Goal: Information Seeking & Learning: Learn about a topic

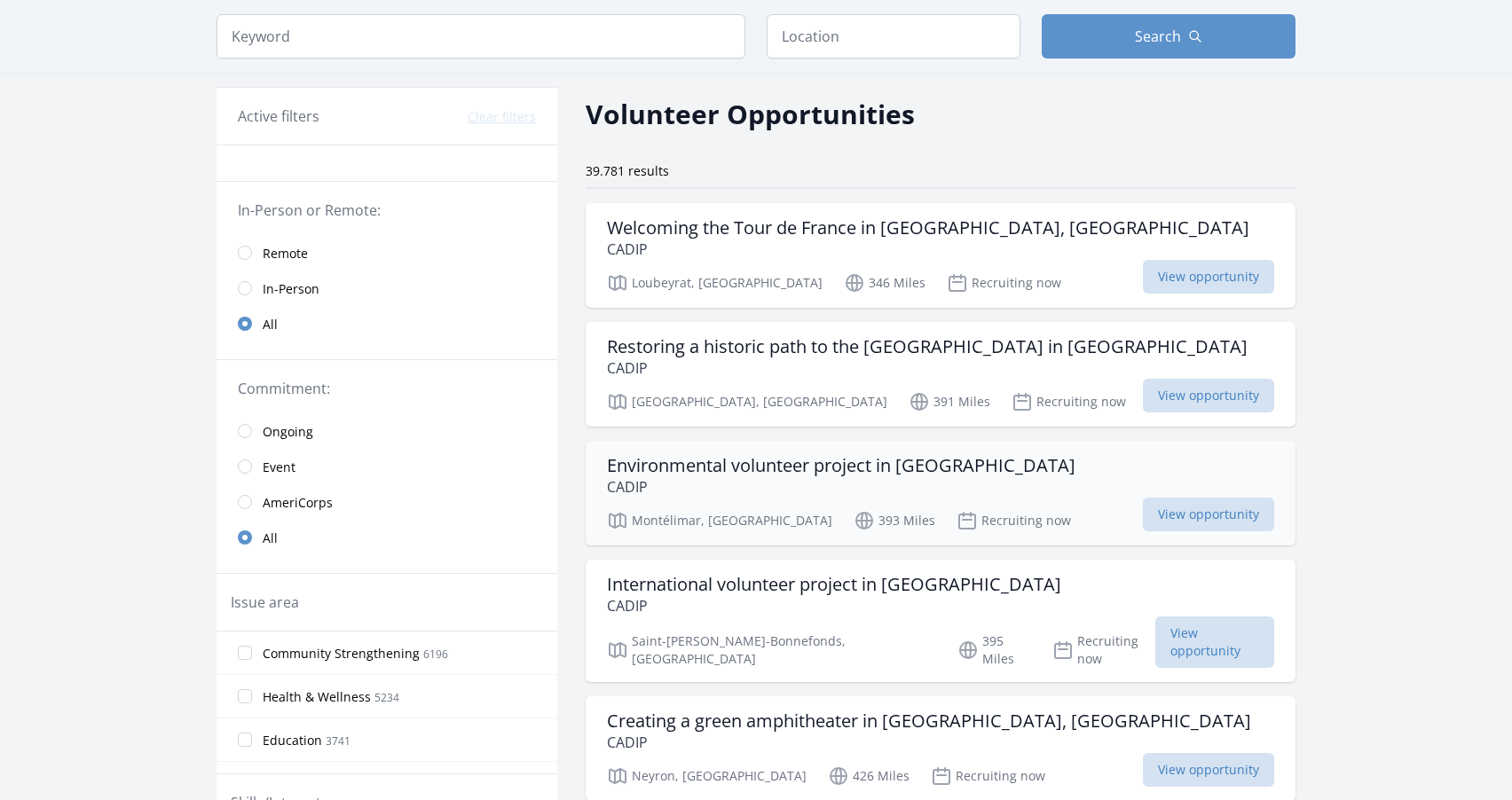
scroll to position [88, 0]
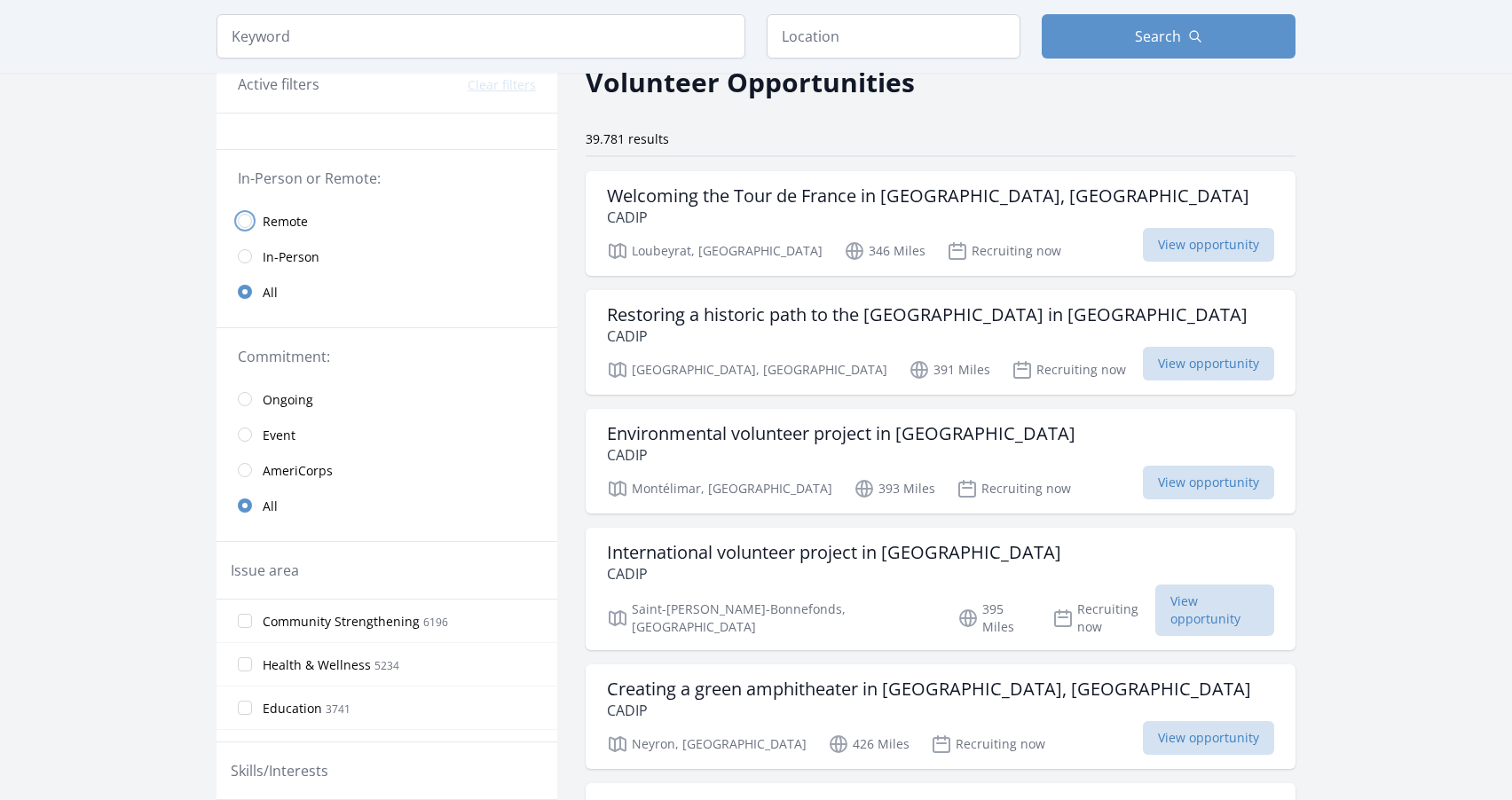
click at [242, 219] on input "radio" at bounding box center [245, 221] width 15 height 15
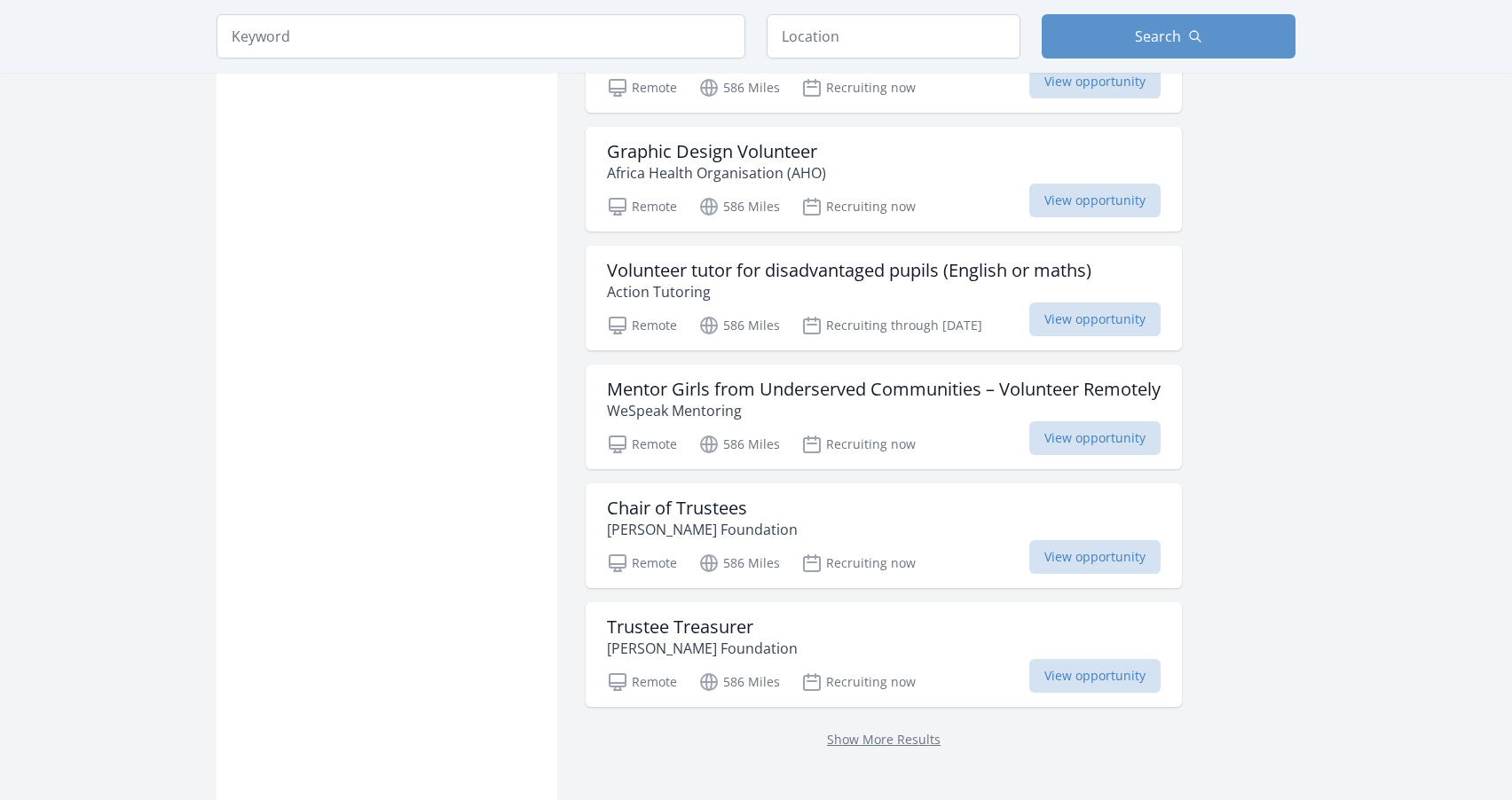
scroll to position [2218, 0]
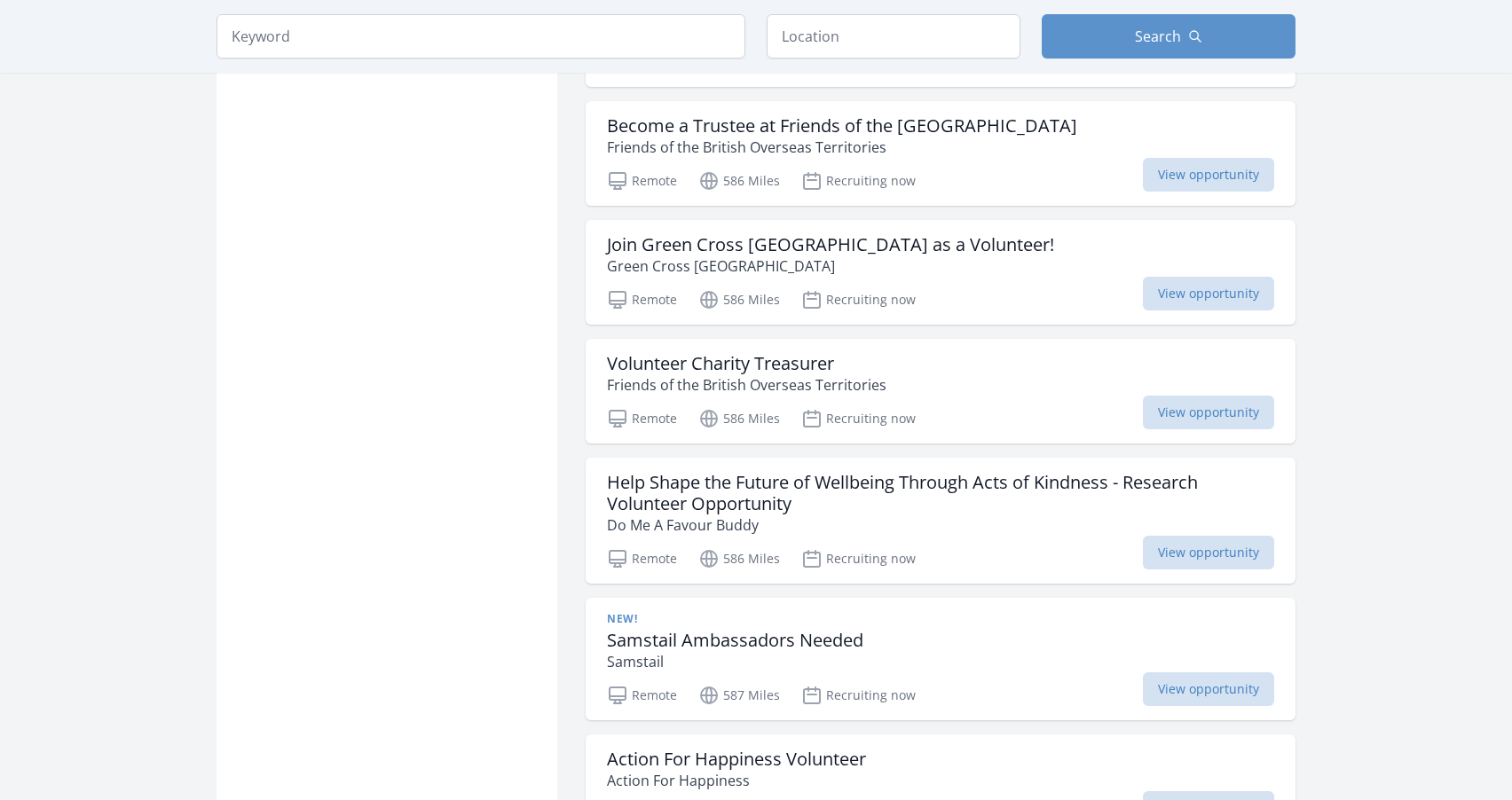
scroll to position [2572, 0]
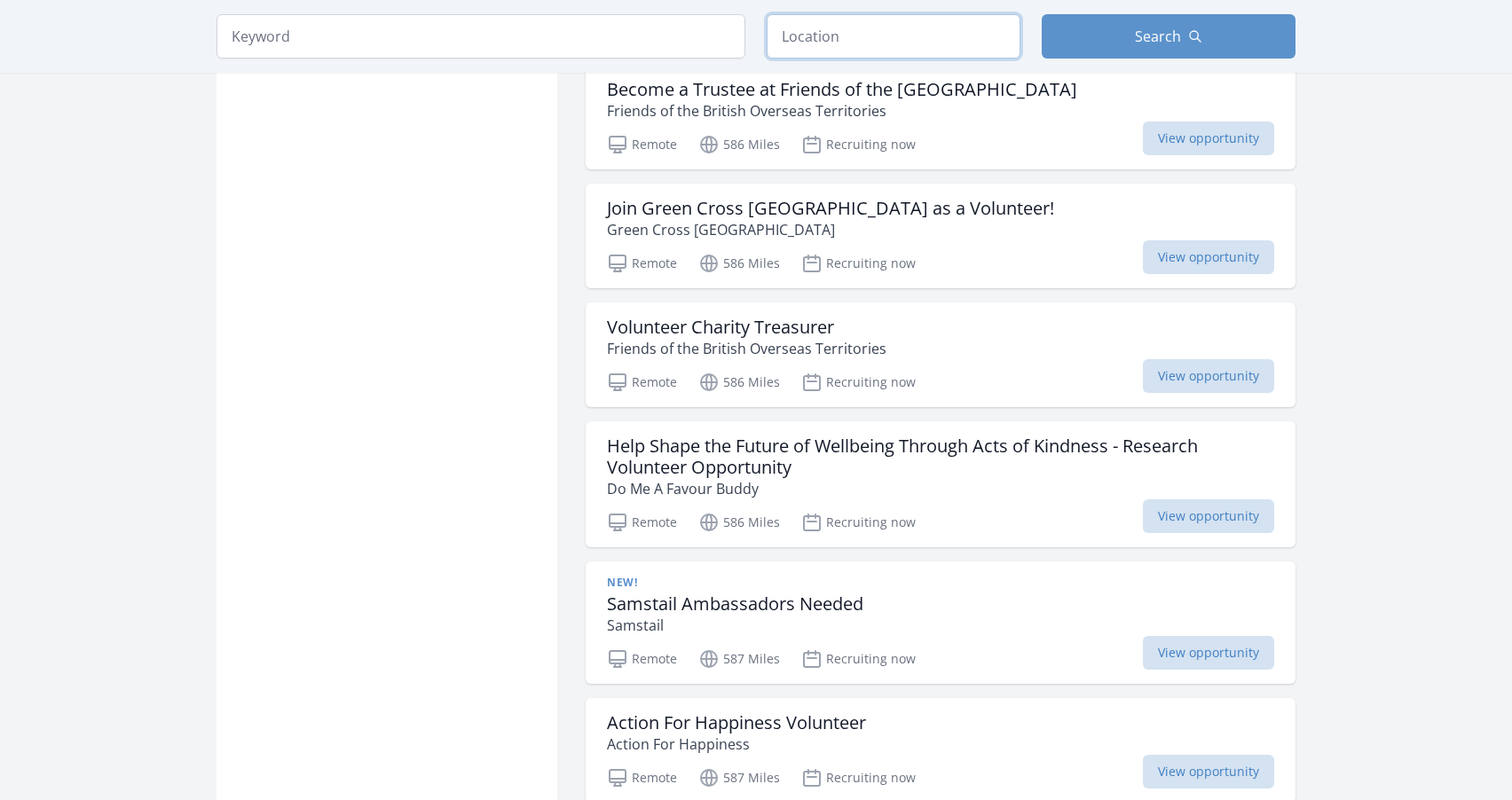
click at [830, 41] on input "text" at bounding box center [893, 36] width 254 height 45
click at [455, 399] on div "Active filters Clear filters Presence : Remote ✕ In-Person or Remote: Remote In…" at bounding box center [386, 104] width 340 height 5065
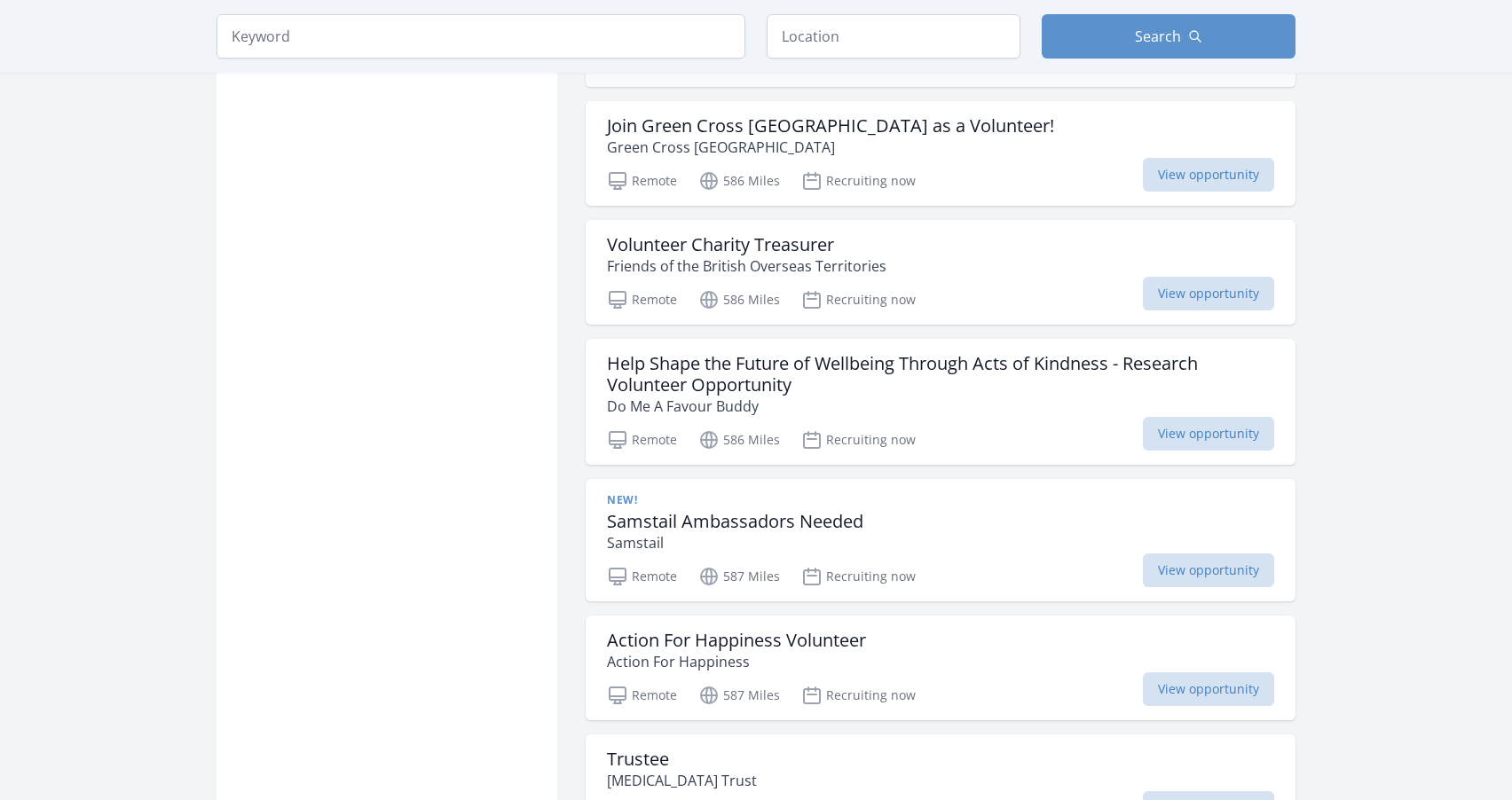
scroll to position [2483, 0]
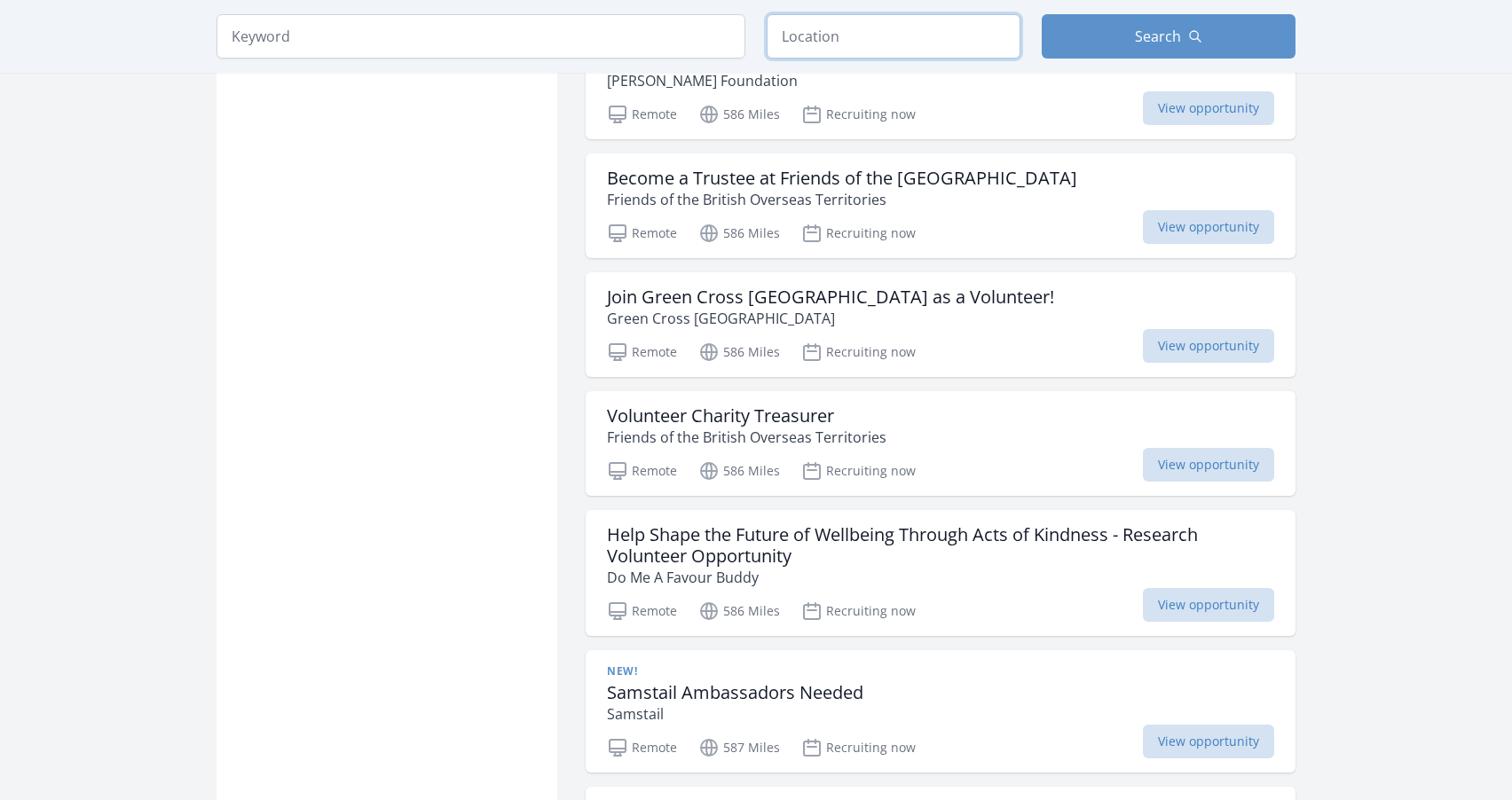
click at [814, 43] on input "text" at bounding box center [893, 36] width 254 height 45
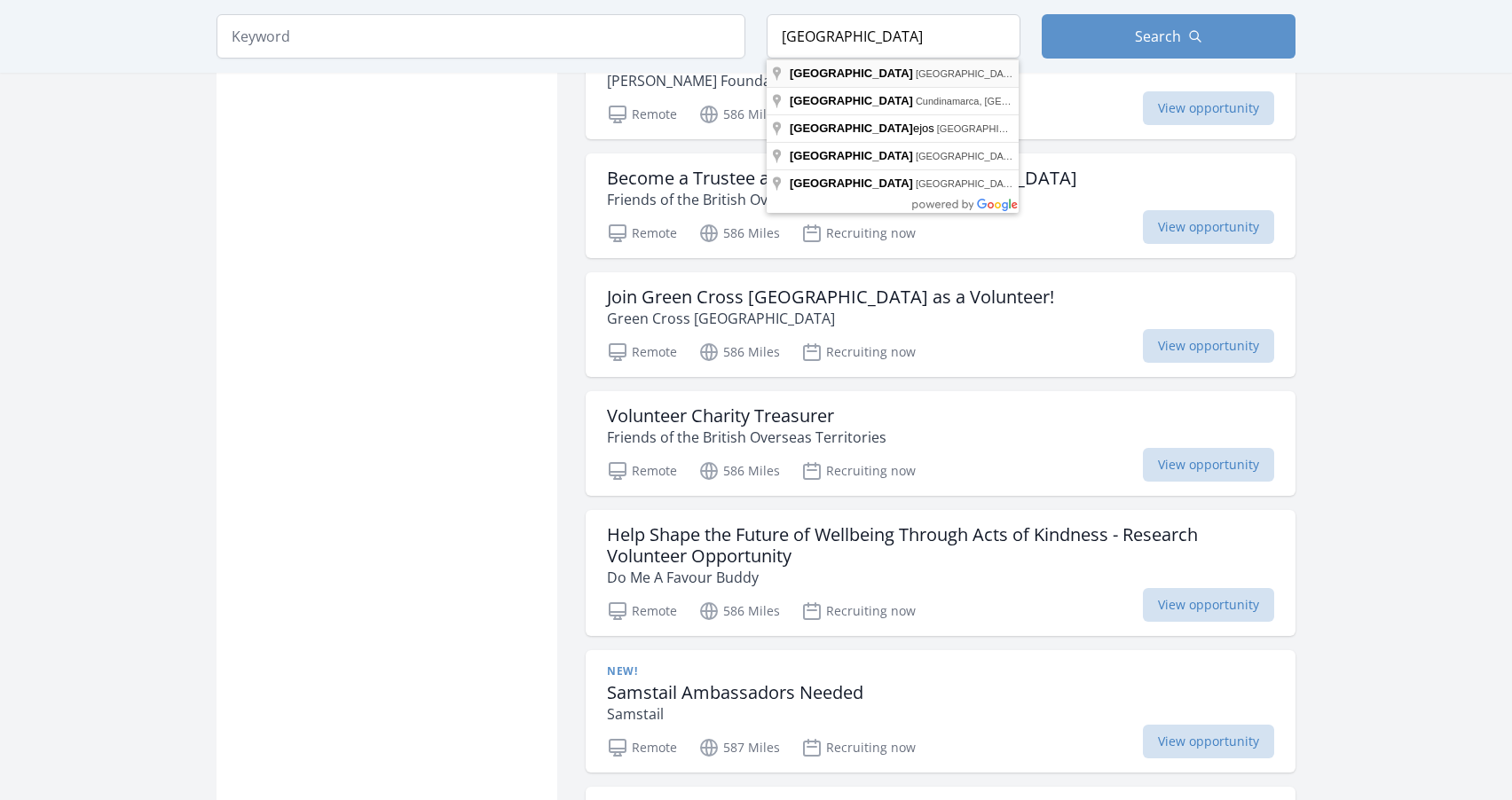
type input "[GEOGRAPHIC_DATA], [GEOGRAPHIC_DATA]"
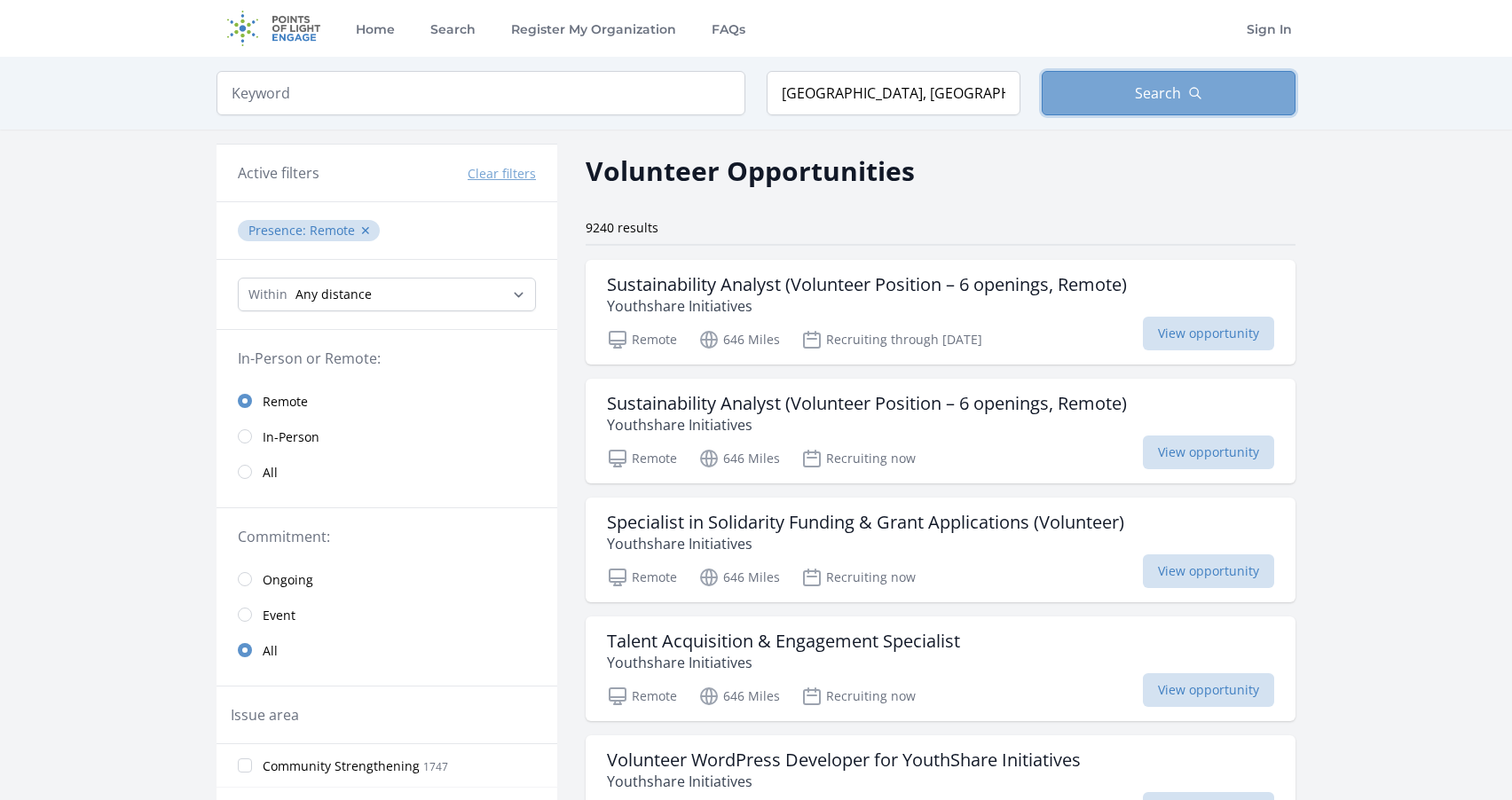
click at [1111, 88] on button "Search" at bounding box center [1168, 93] width 254 height 45
click at [246, 440] on input "radio" at bounding box center [245, 437] width 15 height 15
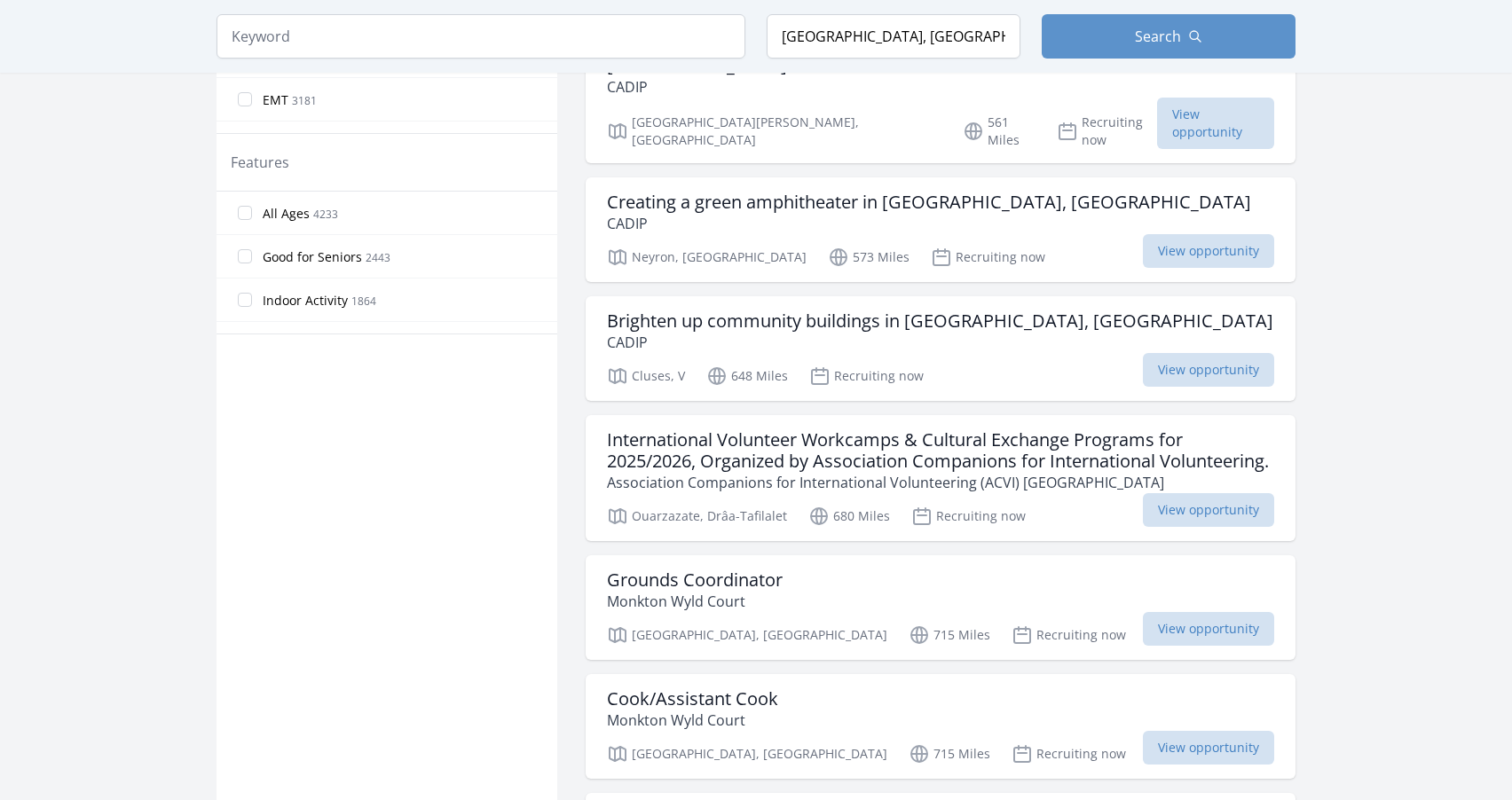
scroll to position [976, 0]
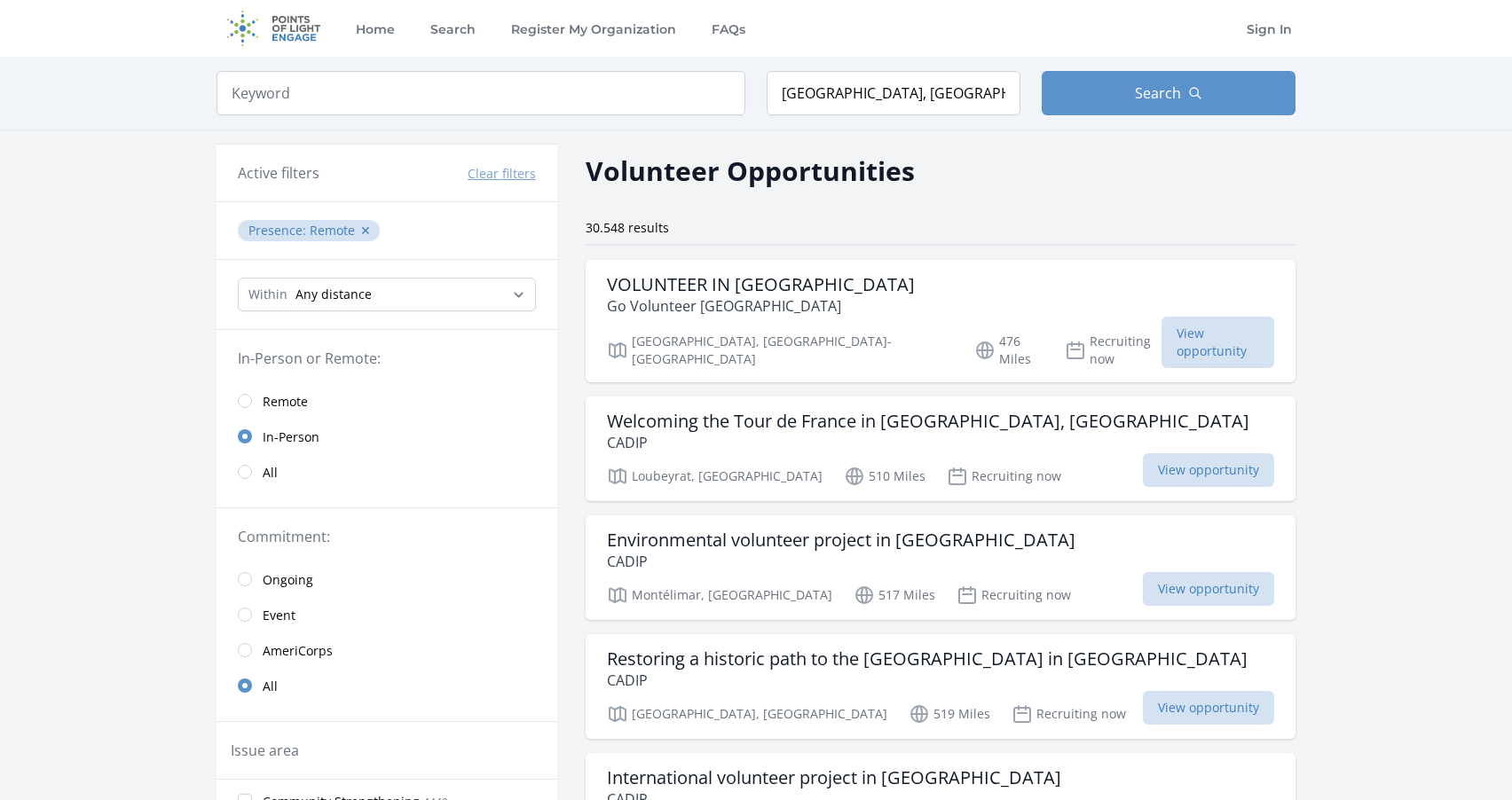
scroll to position [2228, 0]
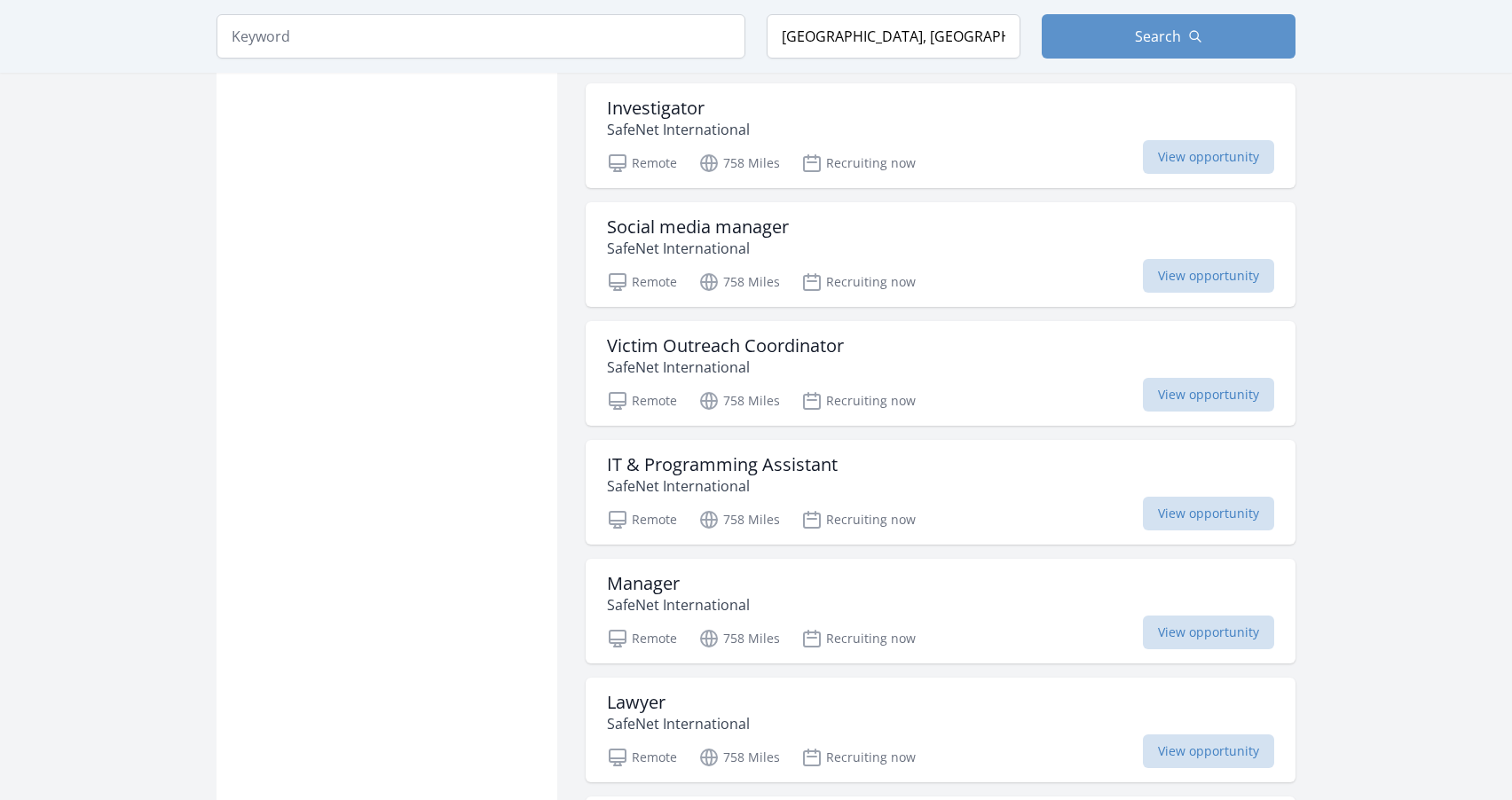
scroll to position [986, 0]
